Goal: Task Accomplishment & Management: Use online tool/utility

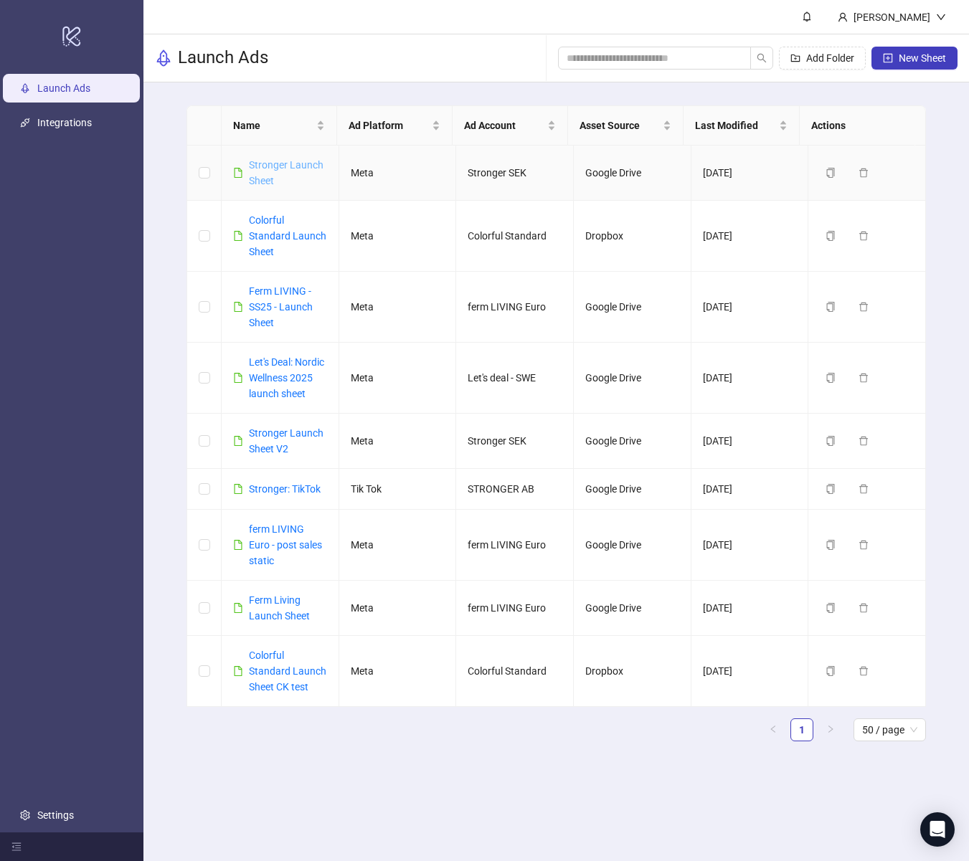
click at [270, 180] on link "Stronger Launch Sheet" at bounding box center [286, 172] width 75 height 27
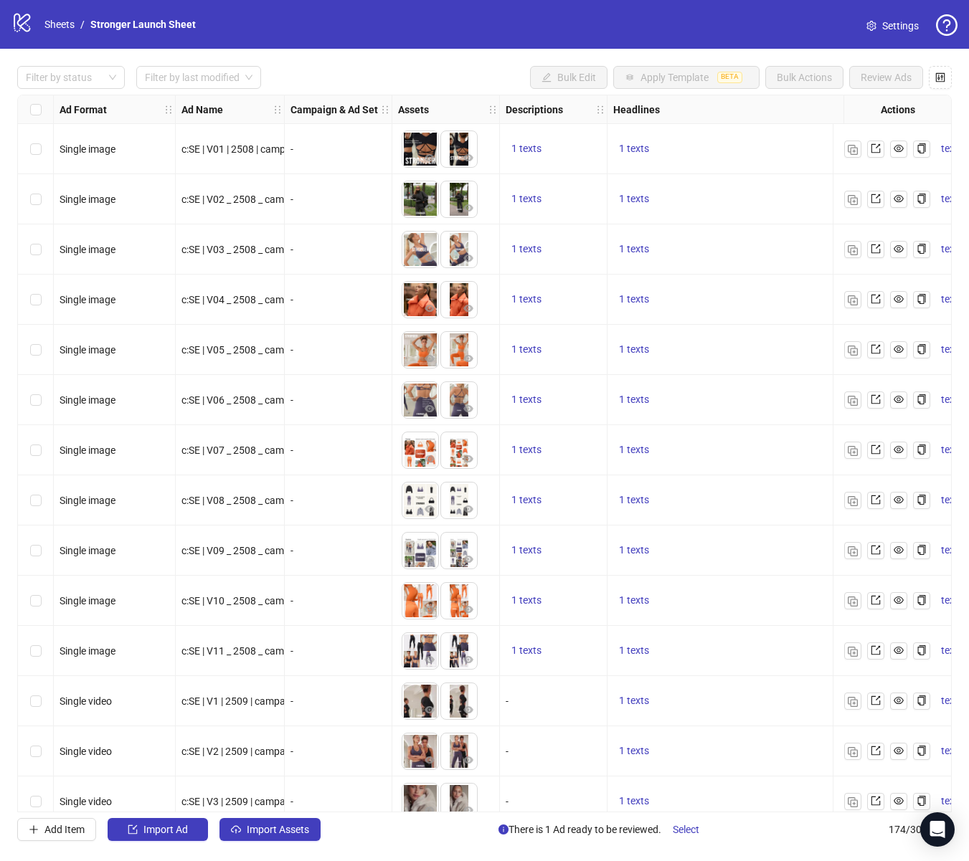
click at [903, 31] on span "Settings" at bounding box center [900, 26] width 37 height 16
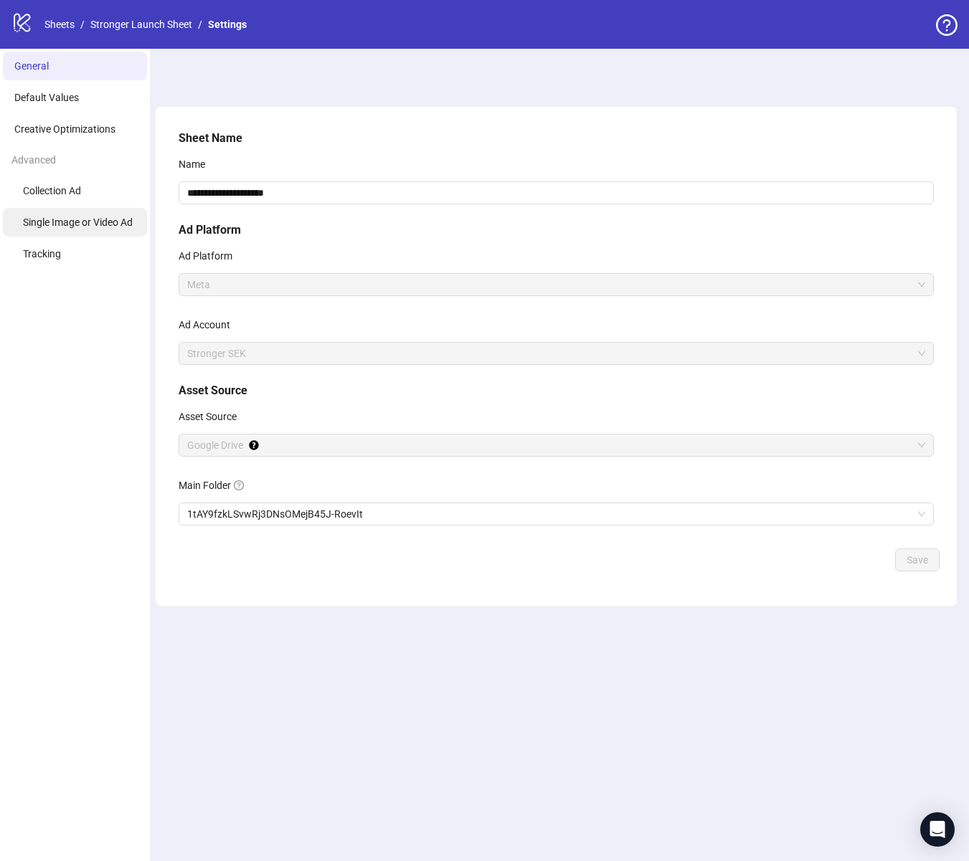
click at [61, 212] on li "Single Image or Video Ad" at bounding box center [75, 222] width 144 height 29
